Goal: Information Seeking & Learning: Check status

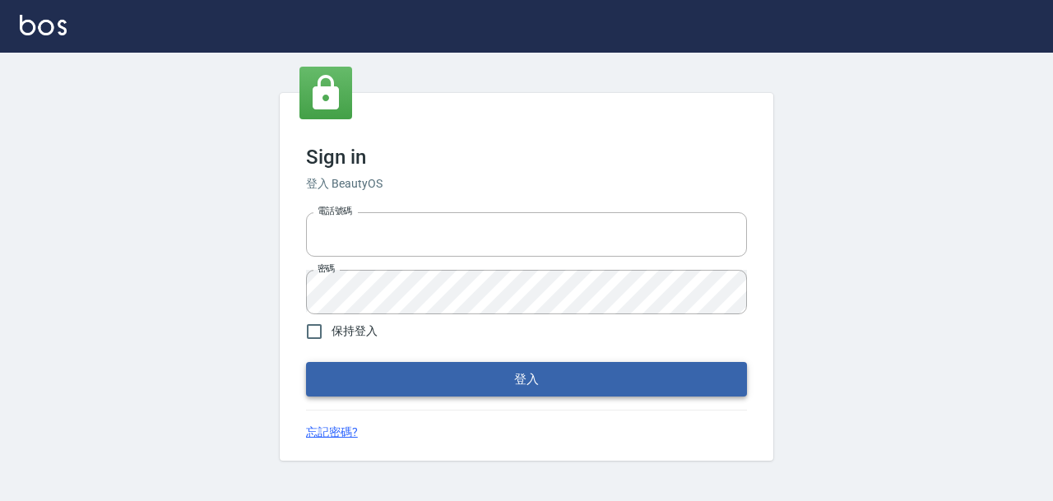
type input "devdev"
click at [597, 369] on button "登入" at bounding box center [526, 379] width 441 height 35
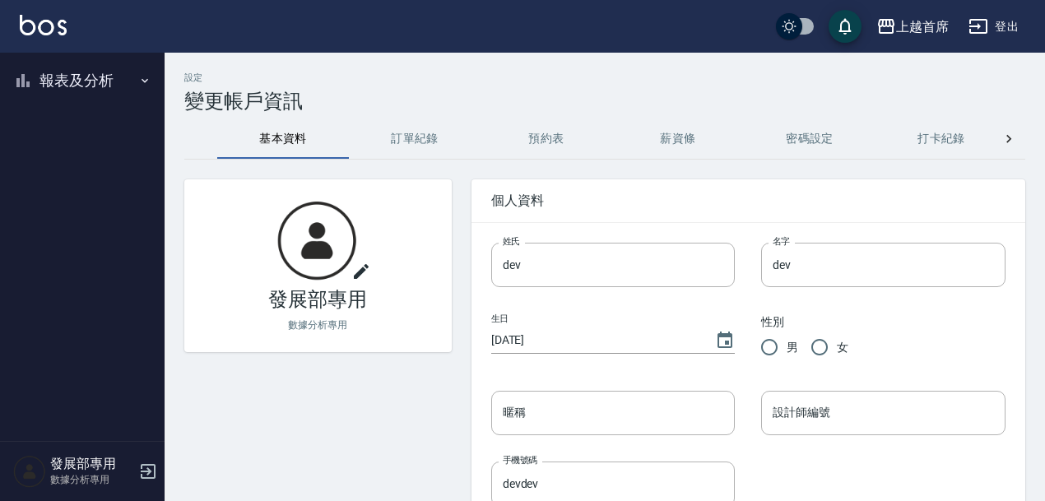
click at [139, 78] on icon "button" at bounding box center [144, 80] width 13 height 13
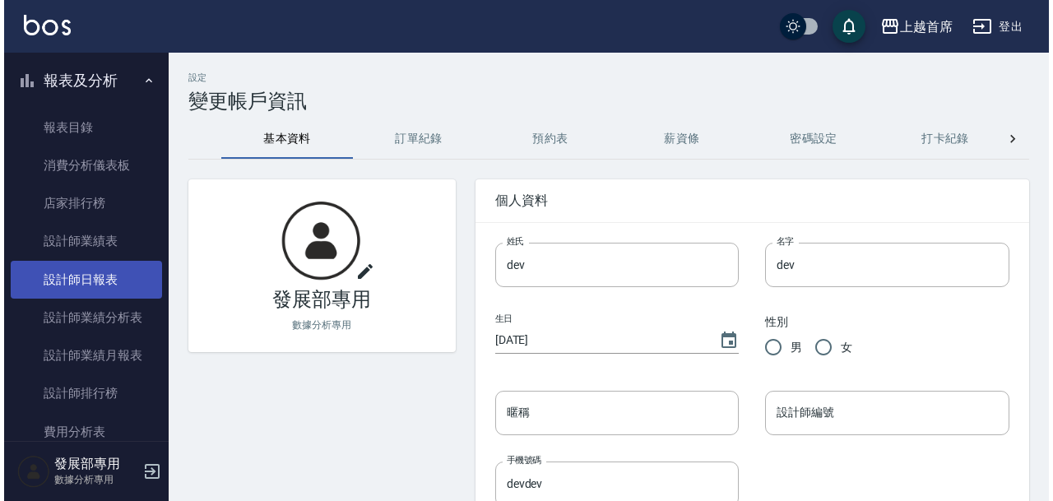
scroll to position [74, 0]
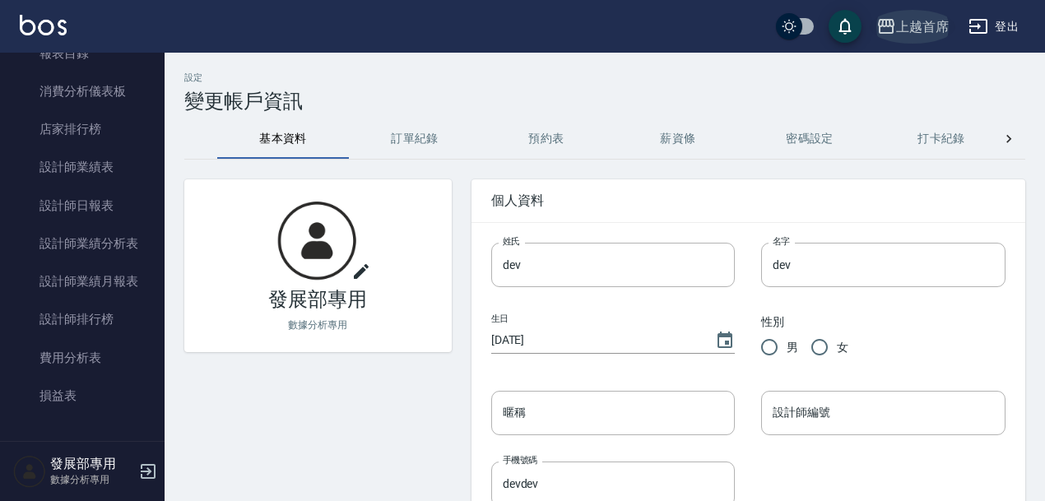
click at [890, 21] on icon "button" at bounding box center [886, 26] width 16 height 15
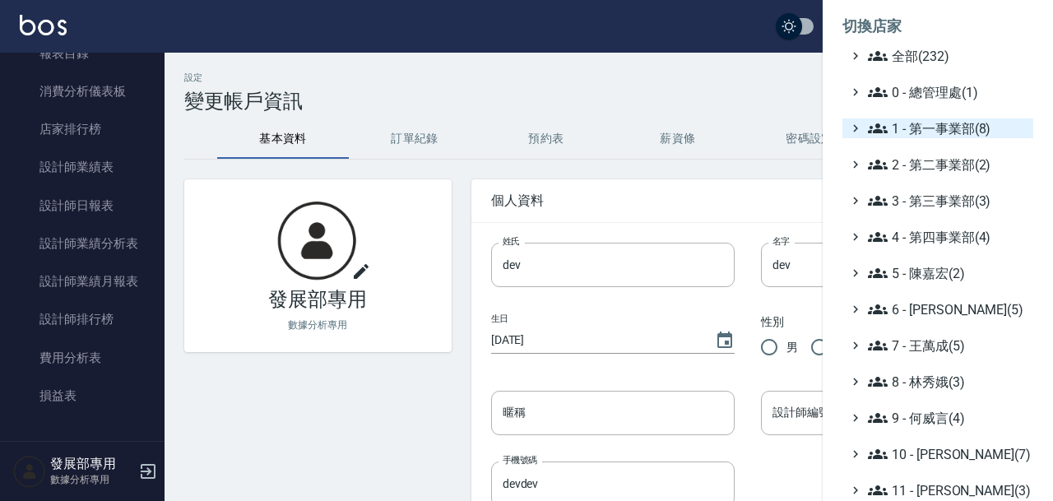
click at [947, 135] on span "1 - 第一事業部(8)" at bounding box center [947, 129] width 159 height 20
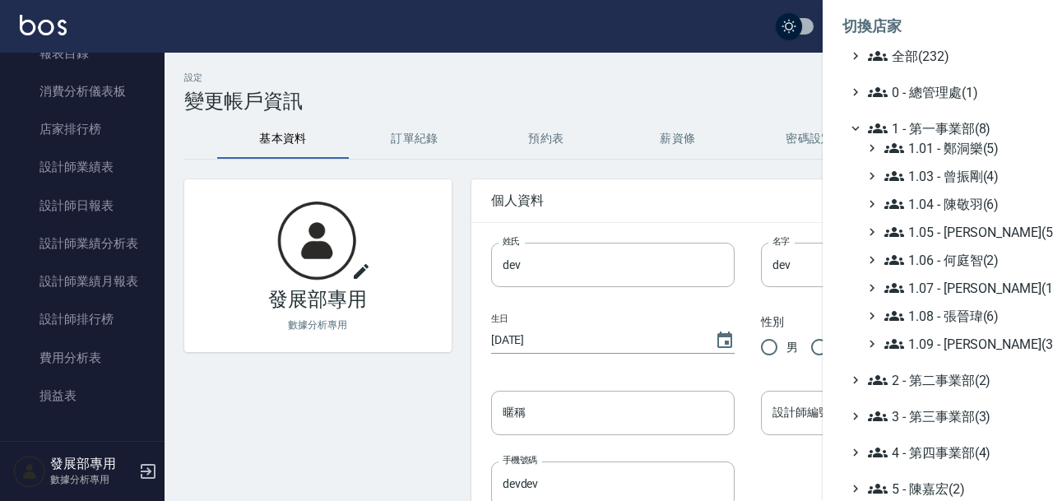
click at [947, 135] on span "1 - 第一事業部(8)" at bounding box center [947, 129] width 159 height 20
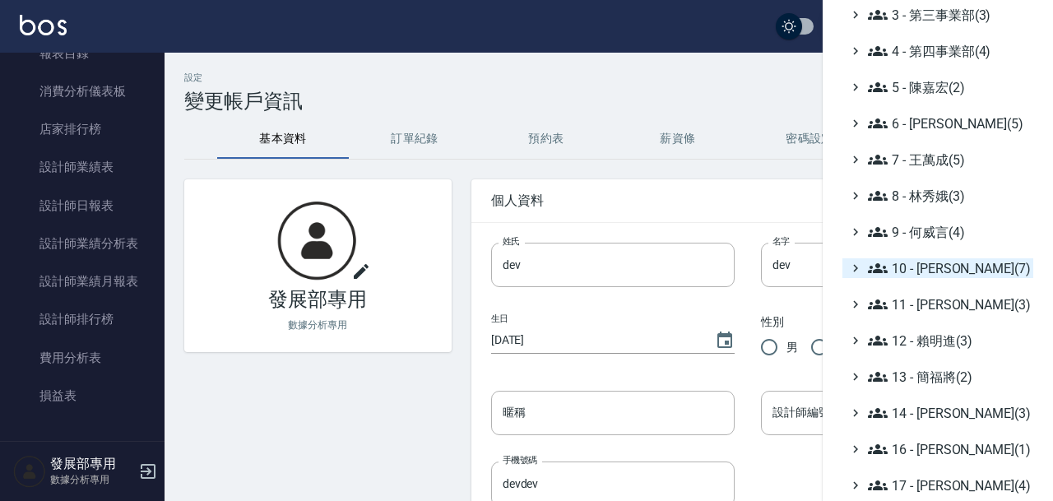
scroll to position [196, 0]
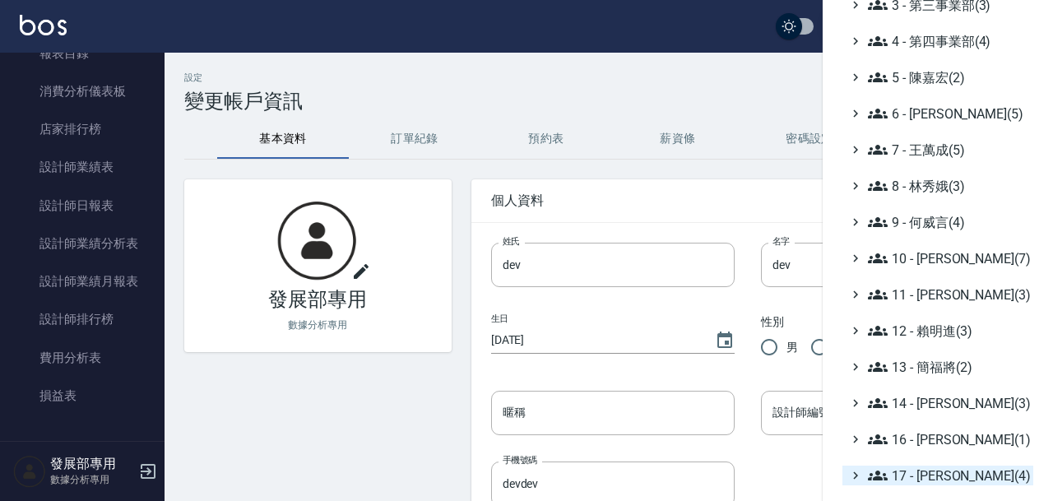
click at [957, 481] on span "17 - 顏鵬原(4)" at bounding box center [947, 476] width 159 height 20
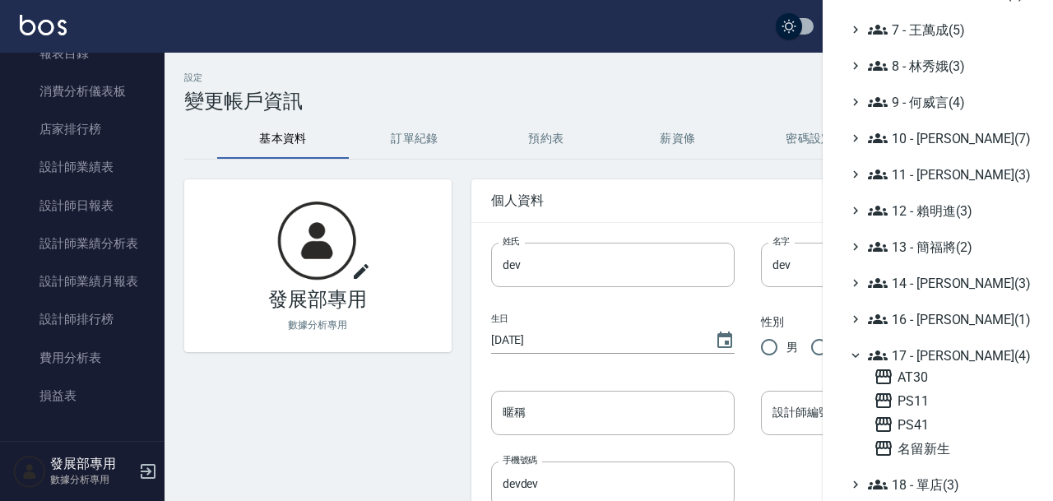
scroll to position [322, 0]
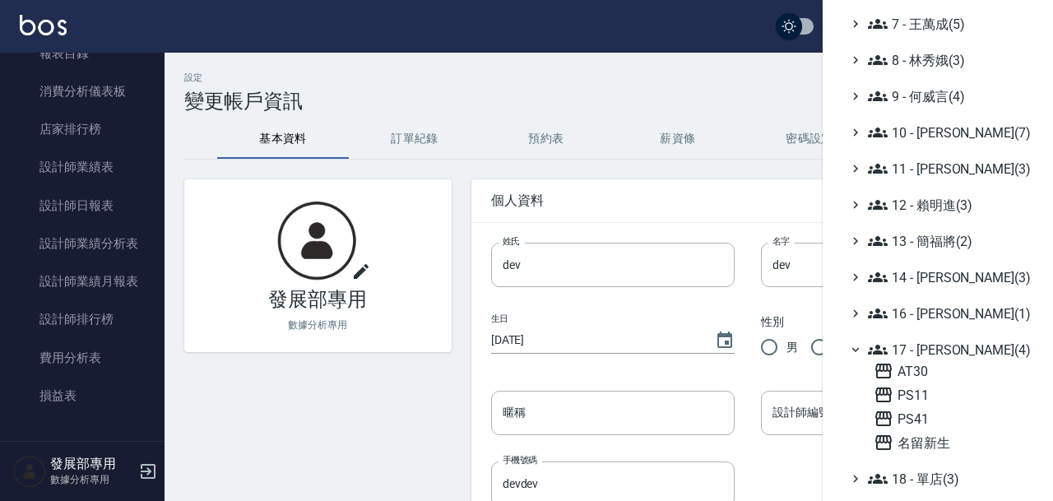
click at [955, 456] on ul "全部(232) 0 - 總管理處(1) 1 - 第一事業部(8) 2 - 第二事業部(2) 3 - 第三事業部(3) 4 - 第四事業部(4) 5 - 陳嘉宏…" at bounding box center [938, 178] width 191 height 909
click at [961, 446] on span "名留新生" at bounding box center [950, 443] width 153 height 20
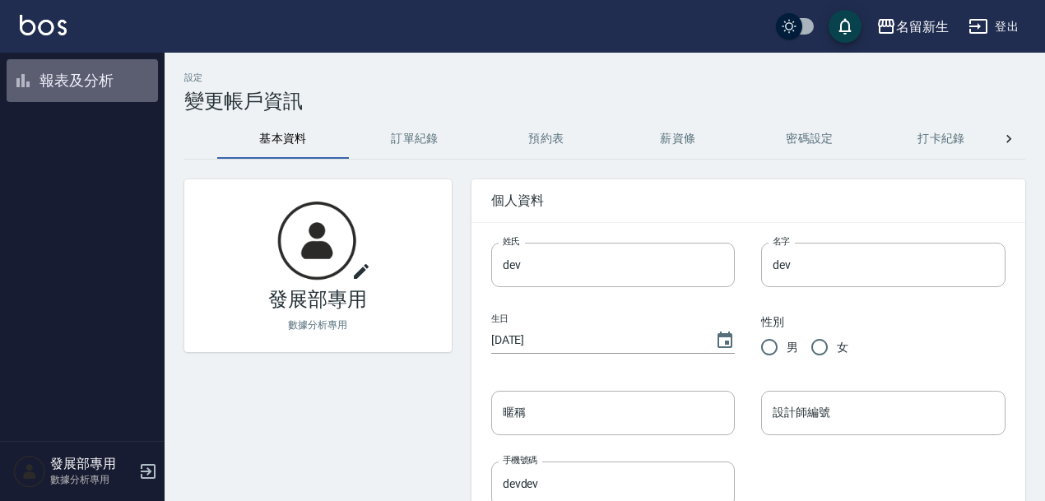
click at [90, 87] on button "報表及分析" at bounding box center [82, 80] width 151 height 43
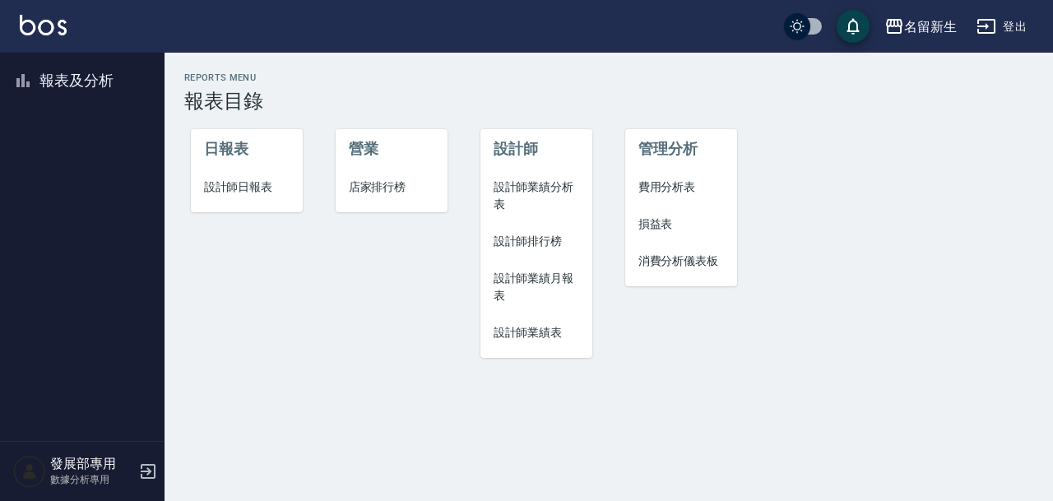
click at [527, 186] on span "設計師業績分析表" at bounding box center [537, 196] width 86 height 35
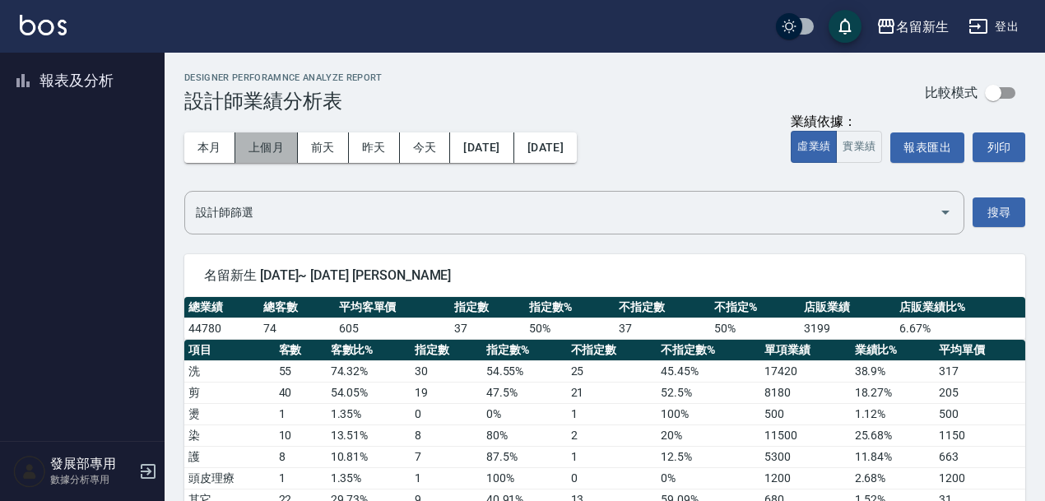
click at [256, 154] on button "上個月" at bounding box center [266, 147] width 63 height 30
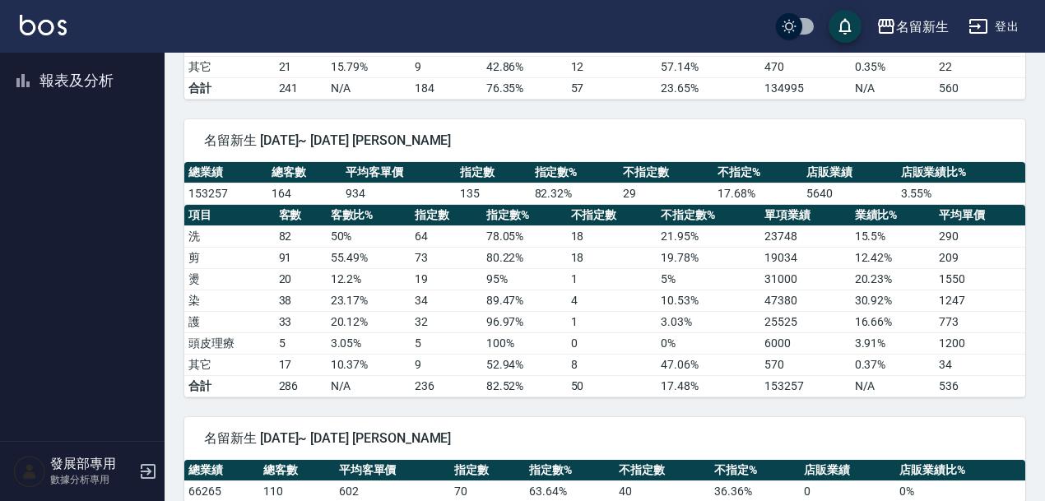
scroll to position [989, 0]
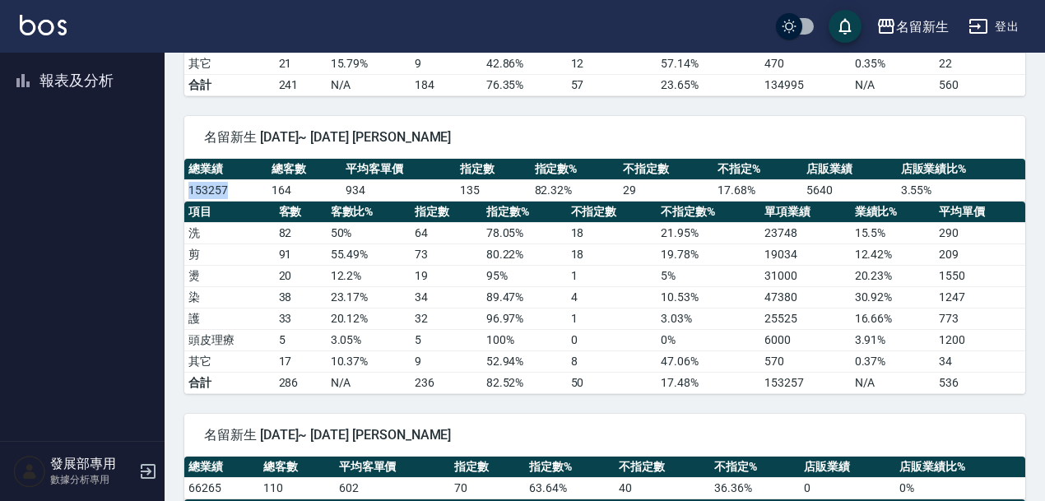
drag, startPoint x: 187, startPoint y: 190, endPoint x: 227, endPoint y: 191, distance: 40.3
click at [227, 191] on td "153257" at bounding box center [225, 189] width 83 height 21
copy td "153257"
